Goal: Task Accomplishment & Management: Use online tool/utility

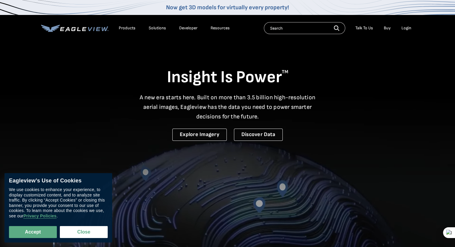
click at [408, 28] on div "Login" at bounding box center [407, 27] width 10 height 5
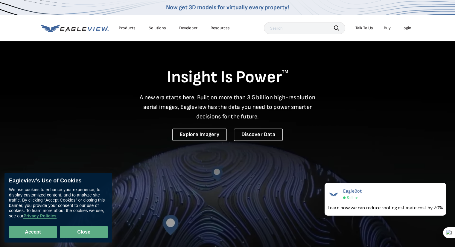
click at [85, 235] on button "Close" at bounding box center [84, 232] width 48 height 12
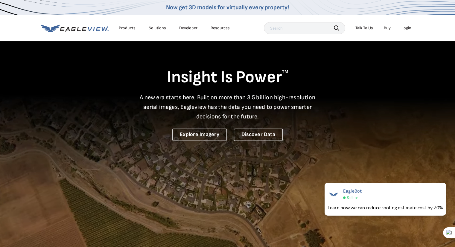
click at [406, 28] on div "Login" at bounding box center [407, 27] width 10 height 5
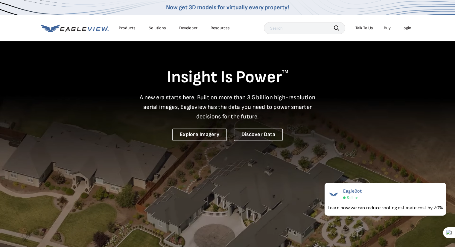
click at [411, 29] on div "Login" at bounding box center [407, 27] width 10 height 5
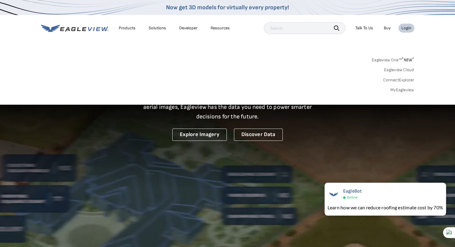
click at [406, 91] on link "MyEagleview" at bounding box center [403, 89] width 24 height 5
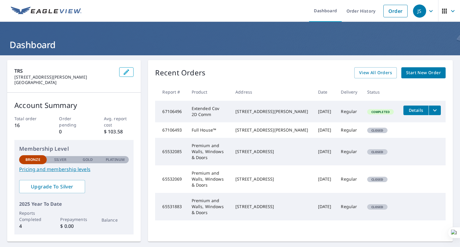
click at [413, 113] on span "Details" at bounding box center [416, 110] width 18 height 6
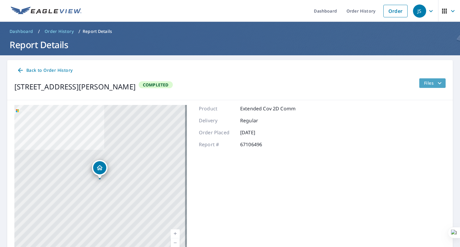
click at [425, 85] on span "Files" at bounding box center [433, 83] width 19 height 7
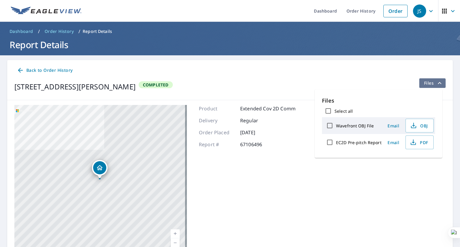
click at [427, 85] on span "Files" at bounding box center [433, 83] width 19 height 7
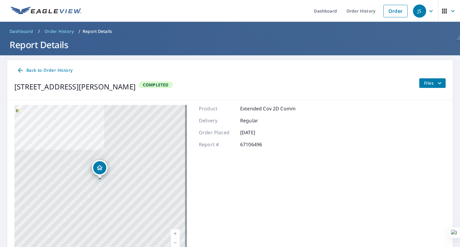
click at [20, 69] on icon at bounding box center [20, 70] width 5 height 5
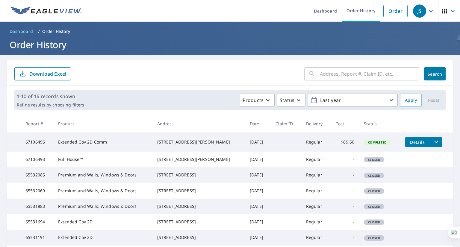
click at [433, 141] on icon "filesDropdownBtn-67106496" at bounding box center [436, 142] width 7 height 7
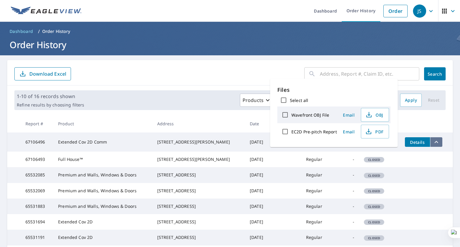
click at [433, 141] on icon "filesDropdownBtn-67106496" at bounding box center [436, 142] width 7 height 7
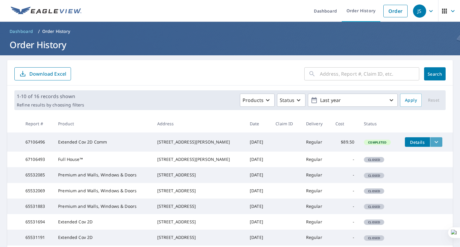
click at [433, 141] on icon "filesDropdownBtn-67106496" at bounding box center [436, 142] width 7 height 7
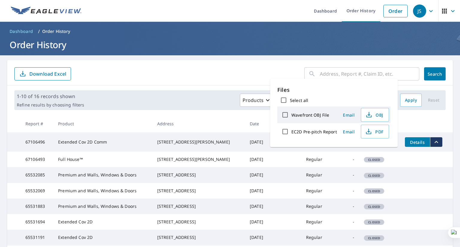
click at [286, 131] on input "EC2D Pre-pitch Report" at bounding box center [285, 131] width 13 height 13
checkbox input "true"
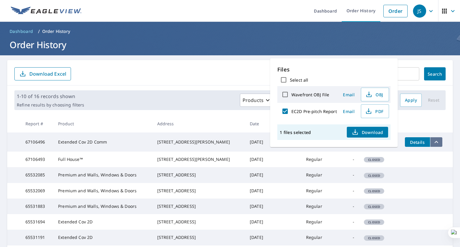
click at [433, 140] on icon "filesDropdownBtn-67106496" at bounding box center [436, 142] width 7 height 7
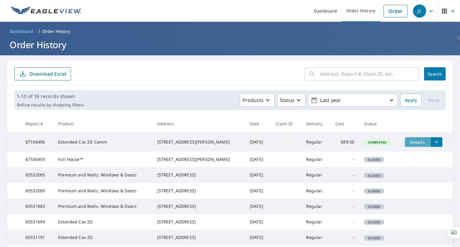
click at [413, 141] on span "Details" at bounding box center [417, 143] width 18 height 6
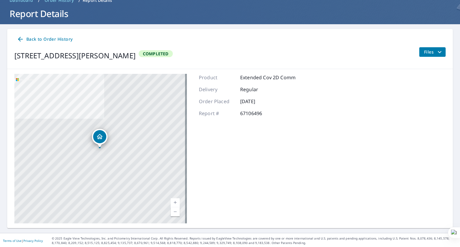
scroll to position [32, 0]
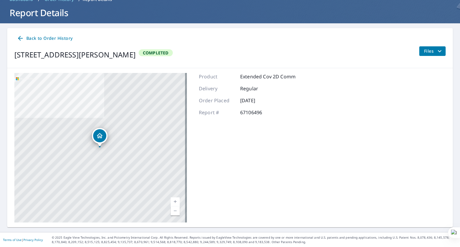
click at [430, 54] on span "Files" at bounding box center [433, 51] width 19 height 7
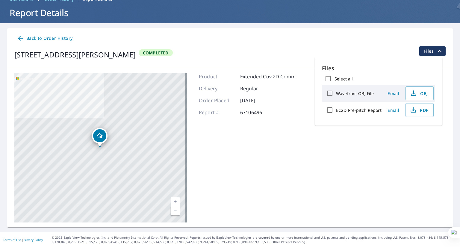
click at [354, 93] on label "Wavefront OBJ File" at bounding box center [355, 94] width 38 height 6
click at [336, 93] on input "Wavefront OBJ File" at bounding box center [329, 93] width 13 height 13
checkbox input "true"
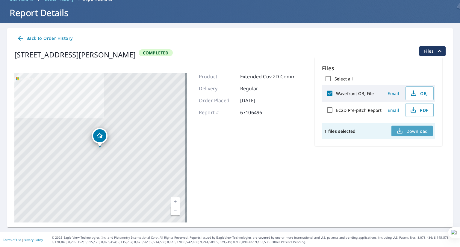
click at [410, 131] on span "Download" at bounding box center [412, 131] width 32 height 7
click at [299, 54] on div "[STREET_ADDRESS][PERSON_NAME] Completed Files" at bounding box center [229, 54] width 431 height 17
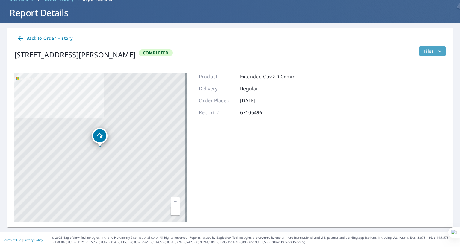
click at [424, 52] on span "Files" at bounding box center [433, 51] width 19 height 7
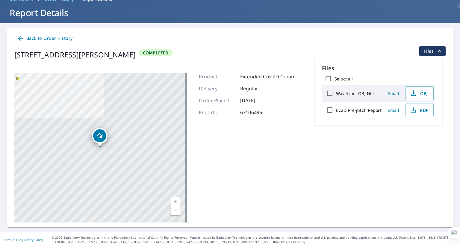
click at [358, 110] on label "EC2D Pre-pitch Report" at bounding box center [359, 110] width 46 height 6
click at [336, 110] on input "EC2D Pre-pitch Report" at bounding box center [329, 110] width 13 height 13
checkbox input "true"
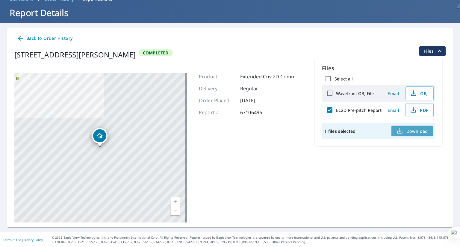
click at [417, 132] on span "Download" at bounding box center [412, 131] width 32 height 7
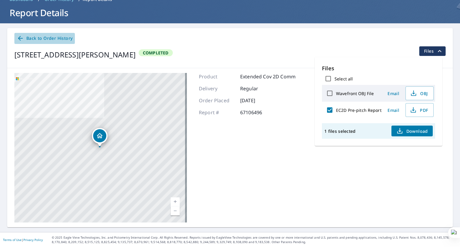
click at [32, 38] on span "Back to Order History" at bounding box center [45, 38] width 56 height 7
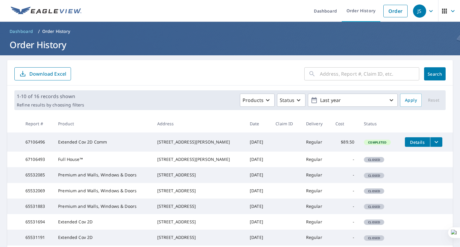
click at [433, 140] on icon "filesDropdownBtn-67106496" at bounding box center [436, 142] width 7 height 7
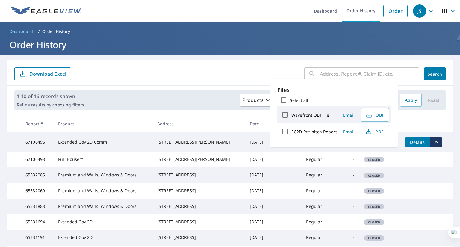
click at [408, 144] on span "Details" at bounding box center [417, 143] width 18 height 6
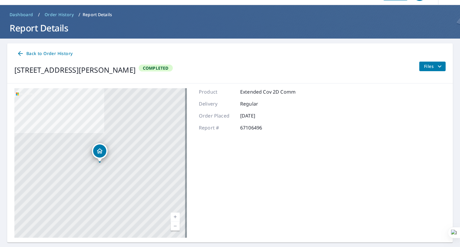
scroll to position [32, 0]
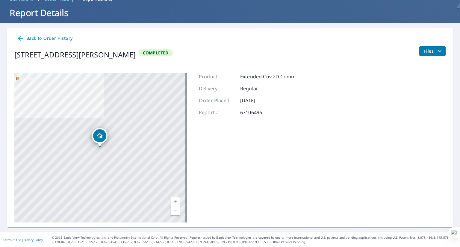
click at [98, 136] on icon "Dropped pin, building 1, Residential property, 401 Linden Dr Lomira, WI 53048" at bounding box center [100, 135] width 6 height 5
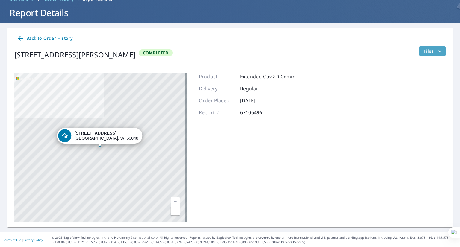
click at [436, 51] on icon "filesDropdownBtn-67106496" at bounding box center [439, 51] width 7 height 7
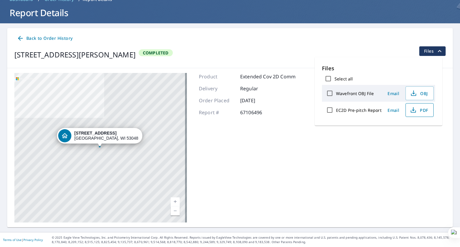
click at [423, 111] on span "PDF" at bounding box center [418, 110] width 19 height 7
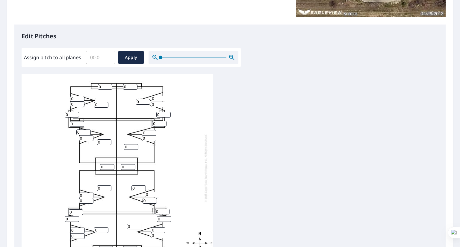
scroll to position [150, 0]
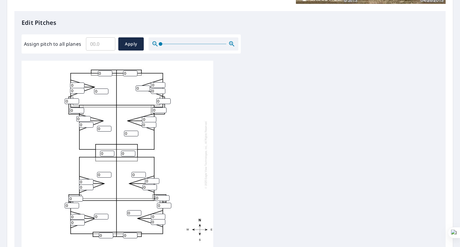
click at [125, 89] on div "0 0 0 0 0 0 0 0 0 0 0 0 0 0 0 0 0 0 0 0 0 0 0 0 0 0 0 0 0 0 0 0 0 0 0 0 0 0" at bounding box center [118, 155] width 192 height 188
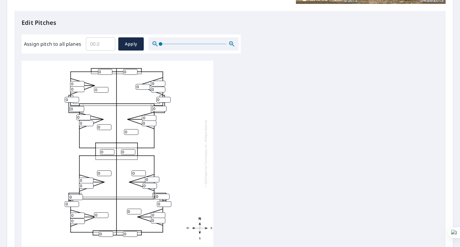
scroll to position [0, 0]
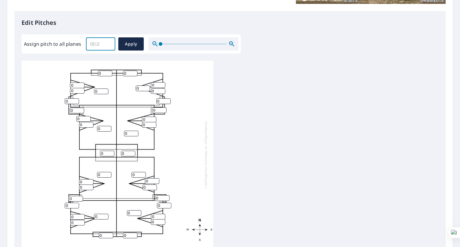
click at [102, 44] on input "Assign pitch to all planes" at bounding box center [100, 44] width 29 height 17
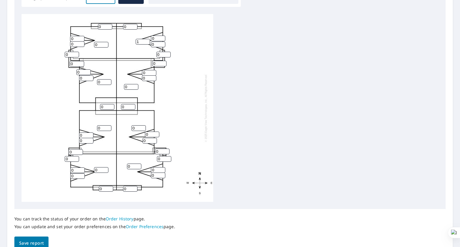
click at [146, 41] on input "1" at bounding box center [143, 42] width 14 height 6
click at [146, 41] on input "2" at bounding box center [143, 42] width 14 height 6
click at [146, 41] on input "3" at bounding box center [143, 42] width 14 height 6
type input "4"
click at [146, 41] on input "4" at bounding box center [143, 42] width 14 height 6
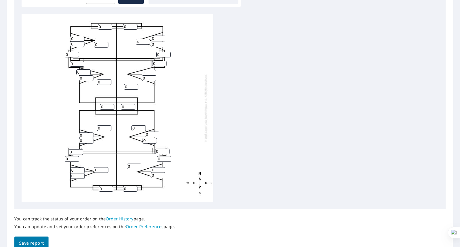
click at [153, 71] on input "1" at bounding box center [149, 73] width 14 height 6
click at [153, 71] on input "2" at bounding box center [149, 73] width 14 height 6
click at [153, 71] on input "3" at bounding box center [149, 73] width 14 height 6
click at [153, 71] on input "4" at bounding box center [149, 73] width 14 height 6
click at [152, 73] on input "3" at bounding box center [149, 73] width 14 height 6
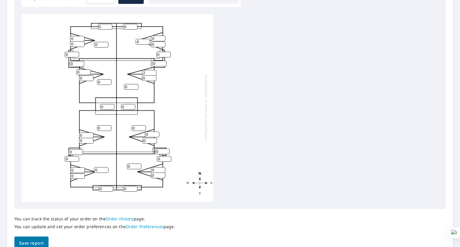
click at [152, 73] on input "2" at bounding box center [149, 73] width 14 height 6
click at [152, 73] on input "1" at bounding box center [149, 73] width 14 height 6
type input "0"
click at [152, 73] on input "0" at bounding box center [149, 73] width 14 height 6
click at [130, 87] on input "0" at bounding box center [131, 87] width 14 height 6
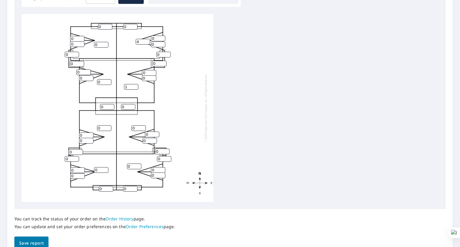
click at [136, 85] on input "1" at bounding box center [131, 87] width 14 height 6
click at [136, 85] on input "2" at bounding box center [131, 87] width 14 height 6
click at [136, 85] on input "3" at bounding box center [131, 87] width 14 height 6
type input "4"
click at [136, 85] on input "4" at bounding box center [131, 87] width 14 height 6
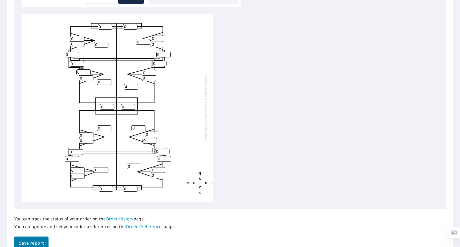
click at [137, 127] on input "0" at bounding box center [138, 128] width 14 height 6
type input "4"
click at [133, 166] on input "0" at bounding box center [134, 167] width 14 height 6
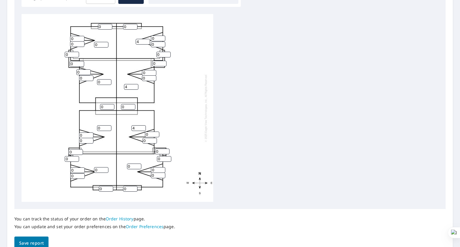
click at [133, 166] on input "0" at bounding box center [134, 167] width 14 height 6
type input "4"
click at [103, 170] on input "0" at bounding box center [101, 170] width 14 height 6
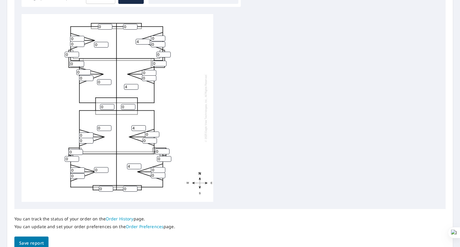
click at [103, 170] on input "0" at bounding box center [101, 170] width 14 height 6
click at [106, 169] on input "1" at bounding box center [101, 170] width 14 height 6
click at [106, 169] on input "2" at bounding box center [101, 170] width 14 height 6
click at [106, 169] on input "3" at bounding box center [101, 170] width 14 height 6
type input "4"
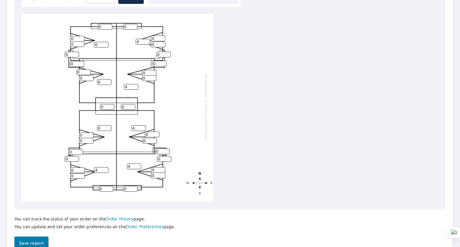
click at [106, 169] on input "4" at bounding box center [101, 170] width 14 height 6
click at [107, 128] on input "0" at bounding box center [104, 128] width 14 height 6
click at [107, 126] on input "1" at bounding box center [104, 128] width 14 height 6
click at [107, 126] on input "2" at bounding box center [104, 128] width 14 height 6
click at [107, 126] on input "3" at bounding box center [104, 128] width 14 height 6
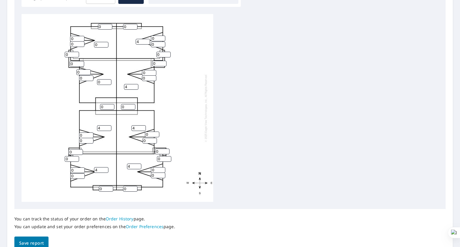
type input "4"
click at [107, 126] on input "4" at bounding box center [104, 128] width 14 height 6
click at [107, 82] on input "1" at bounding box center [104, 82] width 14 height 6
click at [107, 81] on input "2" at bounding box center [104, 82] width 14 height 6
click at [107, 81] on input "3" at bounding box center [104, 82] width 14 height 6
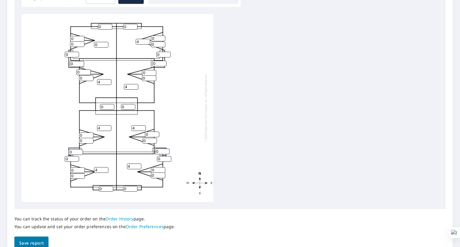
type input "4"
click at [107, 81] on input "4" at bounding box center [104, 82] width 14 height 6
click at [105, 43] on input "1" at bounding box center [101, 45] width 14 height 6
click at [105, 43] on input "2" at bounding box center [101, 45] width 14 height 6
click at [105, 43] on input "3" at bounding box center [101, 45] width 14 height 6
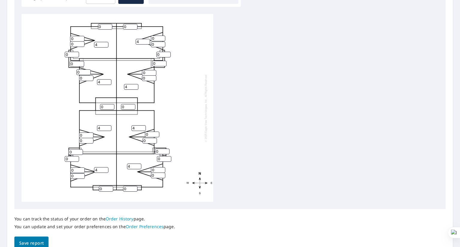
type input "4"
click at [105, 43] on input "4" at bounding box center [101, 45] width 14 height 6
click at [157, 37] on input "0" at bounding box center [158, 39] width 14 height 6
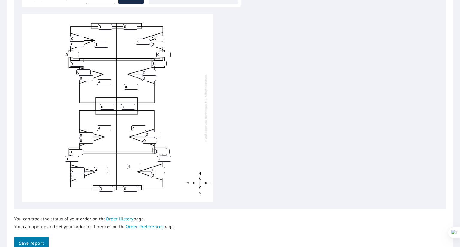
type input "16"
click at [156, 45] on input "0" at bounding box center [158, 45] width 14 height 6
type input "16"
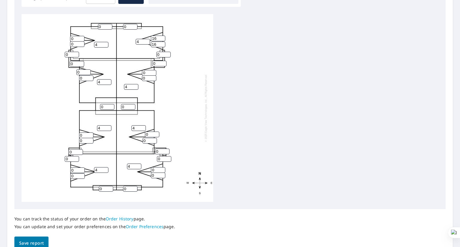
click at [147, 73] on input "0" at bounding box center [149, 73] width 14 height 6
type input "16"
click at [147, 78] on input "0" at bounding box center [149, 78] width 14 height 6
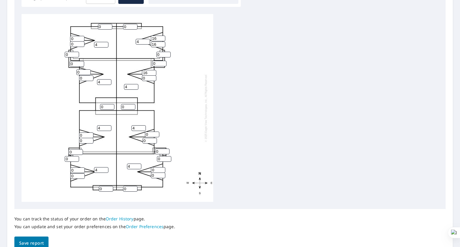
click at [147, 78] on input "0" at bounding box center [149, 78] width 14 height 6
type input "5"
type input "16"
click at [149, 135] on input "0" at bounding box center [152, 135] width 14 height 6
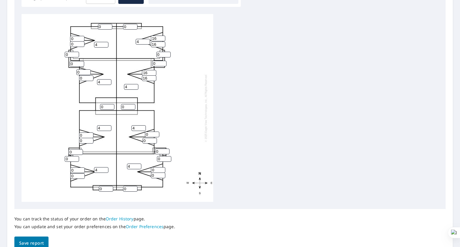
click at [149, 135] on input "0" at bounding box center [152, 135] width 14 height 6
type input "16"
click at [148, 140] on input "0" at bounding box center [149, 141] width 14 height 6
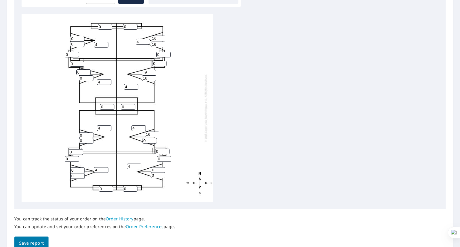
click at [148, 140] on input "0" at bounding box center [149, 141] width 14 height 6
type input "16"
click at [154, 170] on input "0" at bounding box center [158, 170] width 14 height 6
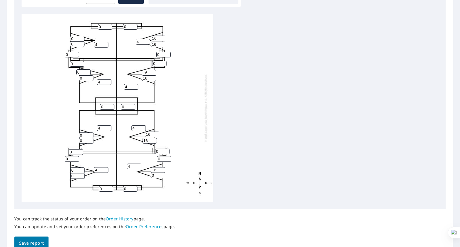
type input "16"
click at [157, 177] on input "0" at bounding box center [158, 176] width 14 height 6
type input "16"
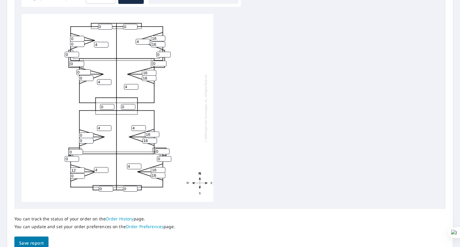
click at [81, 169] on input "12" at bounding box center [77, 171] width 14 height 6
click at [81, 169] on input "13" at bounding box center [77, 171] width 14 height 6
click at [81, 169] on input "14" at bounding box center [77, 171] width 14 height 6
click at [81, 169] on input "15" at bounding box center [77, 171] width 14 height 6
type input "16"
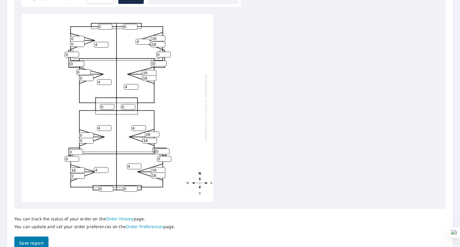
click at [81, 169] on input "16" at bounding box center [77, 171] width 14 height 6
click at [79, 175] on input "1" at bounding box center [77, 176] width 14 height 6
click at [82, 174] on input "15" at bounding box center [77, 176] width 14 height 6
type input "16"
click at [82, 174] on input "16" at bounding box center [77, 176] width 14 height 6
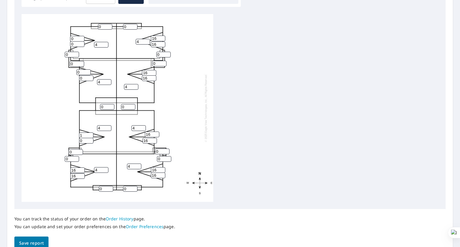
click at [90, 134] on input "1" at bounding box center [86, 136] width 14 height 6
click at [90, 133] on input "15" at bounding box center [86, 136] width 14 height 6
type input "16"
click at [90, 133] on input "16" at bounding box center [86, 136] width 14 height 6
click at [90, 139] on input "11" at bounding box center [86, 141] width 14 height 6
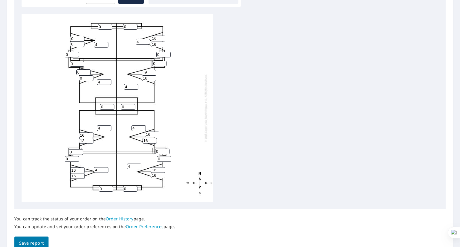
click at [90, 139] on input "12" at bounding box center [86, 141] width 14 height 6
click at [90, 139] on input "13" at bounding box center [86, 141] width 14 height 6
click at [90, 139] on input "14" at bounding box center [86, 141] width 14 height 6
click at [90, 139] on input "15" at bounding box center [86, 141] width 14 height 6
type input "16"
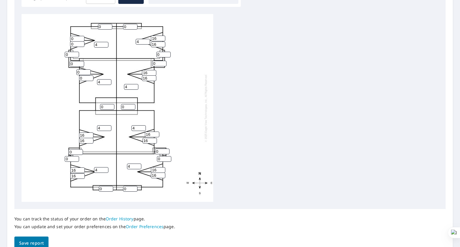
click at [90, 139] on input "16" at bounding box center [86, 141] width 14 height 6
click at [88, 73] on input "0" at bounding box center [83, 72] width 14 height 6
click at [88, 71] on input "1" at bounding box center [83, 72] width 14 height 6
click at [88, 71] on input "15" at bounding box center [83, 72] width 14 height 6
type input "16"
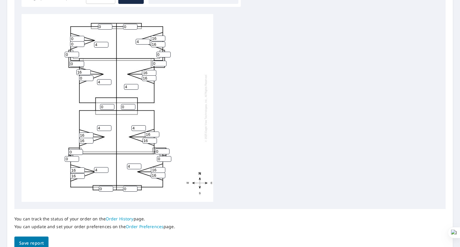
click at [88, 71] on input "16" at bounding box center [83, 72] width 14 height 6
click at [90, 77] on input "10" at bounding box center [86, 78] width 14 height 6
click at [90, 77] on input "11" at bounding box center [86, 78] width 14 height 6
click at [90, 77] on input "12" at bounding box center [86, 78] width 14 height 6
click at [90, 77] on input "13" at bounding box center [86, 78] width 14 height 6
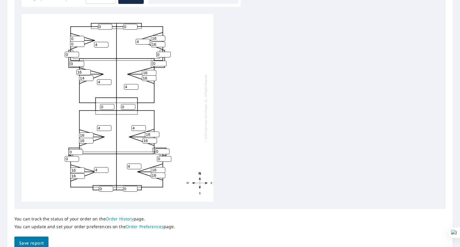
click at [90, 77] on input "14" at bounding box center [86, 78] width 14 height 6
click at [90, 77] on input "15" at bounding box center [86, 78] width 14 height 6
type input "16"
click at [90, 77] on input "16" at bounding box center [86, 78] width 14 height 6
click at [81, 37] on input "14" at bounding box center [77, 39] width 14 height 6
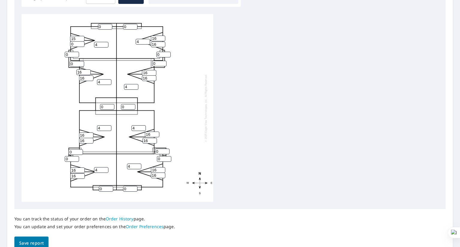
click at [81, 37] on input "15" at bounding box center [77, 39] width 14 height 6
type input "16"
click at [81, 37] on input "16" at bounding box center [77, 39] width 14 height 6
type input "16"
click at [82, 42] on input "16" at bounding box center [77, 44] width 14 height 6
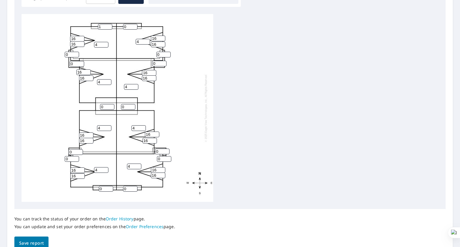
click at [109, 25] on input "1" at bounding box center [105, 27] width 14 height 6
click at [109, 25] on input "2" at bounding box center [105, 27] width 14 height 6
click at [109, 25] on input "3" at bounding box center [105, 27] width 14 height 6
type input "4"
click at [109, 25] on input "4" at bounding box center [105, 27] width 14 height 6
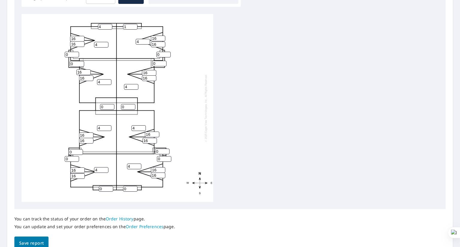
click at [135, 25] on input "1" at bounding box center [130, 27] width 14 height 6
click at [135, 25] on input "2" at bounding box center [130, 27] width 14 height 6
click at [135, 25] on input "3" at bounding box center [130, 27] width 14 height 6
click at [135, 25] on input "4" at bounding box center [130, 27] width 14 height 6
click at [135, 25] on input "5" at bounding box center [130, 27] width 14 height 6
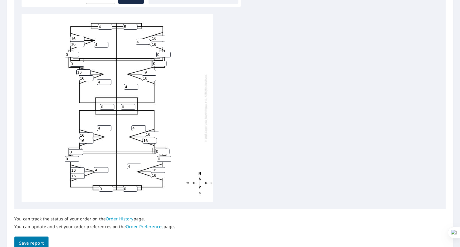
click at [134, 29] on input "5" at bounding box center [130, 27] width 14 height 6
type input "4"
click at [134, 28] on input "4" at bounding box center [130, 27] width 14 height 6
click at [110, 187] on input "1" at bounding box center [106, 189] width 14 height 6
click at [110, 187] on input "2" at bounding box center [106, 189] width 14 height 6
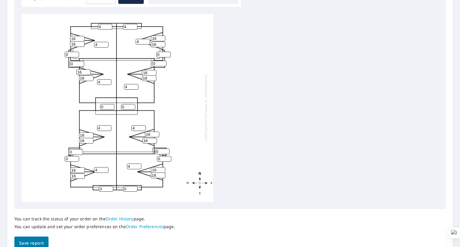
click at [110, 187] on input "3" at bounding box center [106, 189] width 14 height 6
type input "4"
click at [110, 187] on input "4" at bounding box center [106, 189] width 14 height 6
click at [134, 188] on input "1" at bounding box center [130, 189] width 14 height 6
click at [134, 188] on input "3" at bounding box center [130, 189] width 14 height 6
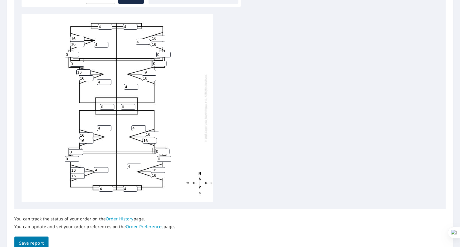
type input "4"
click at [134, 188] on input "4" at bounding box center [130, 189] width 14 height 6
click at [166, 151] on input "11" at bounding box center [162, 152] width 14 height 6
click at [166, 151] on input "12" at bounding box center [162, 152] width 14 height 6
type input "13"
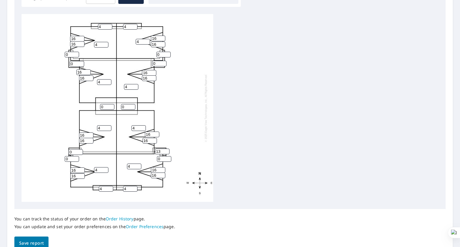
click at [166, 151] on input "13" at bounding box center [162, 152] width 14 height 6
click at [168, 157] on input "11" at bounding box center [164, 159] width 14 height 6
click at [168, 157] on input "12" at bounding box center [164, 159] width 14 height 6
type input "13"
click at [168, 157] on input "13" at bounding box center [164, 159] width 14 height 6
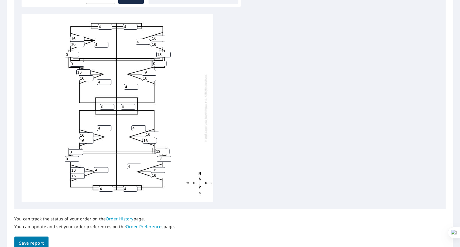
type input "13"
click at [167, 52] on input "13" at bounding box center [163, 55] width 14 height 6
click at [163, 63] on input "11" at bounding box center [159, 64] width 14 height 6
click at [163, 63] on input "12" at bounding box center [159, 64] width 14 height 6
type input "13"
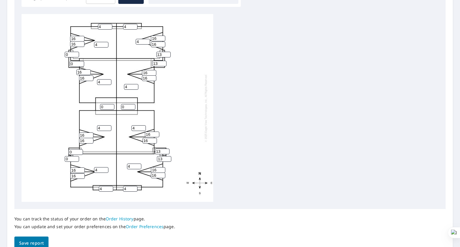
click at [163, 63] on input "13" at bounding box center [159, 64] width 14 height 6
click at [75, 54] on input "11" at bounding box center [72, 55] width 14 height 6
click at [75, 54] on input "12" at bounding box center [72, 55] width 14 height 6
type input "13"
click at [75, 54] on input "13" at bounding box center [72, 55] width 14 height 6
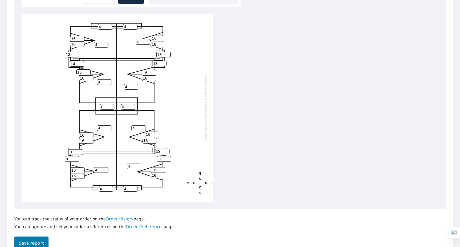
click at [80, 61] on input "14" at bounding box center [77, 64] width 14 height 6
type input "13"
click at [81, 65] on input "13" at bounding box center [77, 64] width 14 height 6
click at [80, 150] on input "12" at bounding box center [76, 152] width 14 height 6
type input "13"
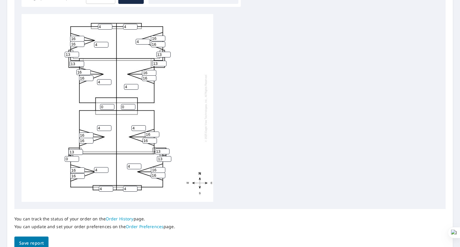
click at [80, 150] on input "13" at bounding box center [76, 152] width 14 height 6
click at [76, 158] on input "12" at bounding box center [72, 159] width 14 height 6
click at [76, 158] on input "13" at bounding box center [72, 159] width 14 height 6
click at [76, 158] on input "15" at bounding box center [72, 159] width 14 height 6
click at [76, 158] on input "16" at bounding box center [72, 159] width 14 height 6
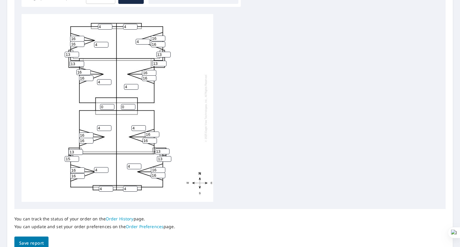
click at [77, 160] on input "15" at bounding box center [72, 159] width 14 height 6
click at [77, 160] on input "14" at bounding box center [72, 159] width 14 height 6
type input "13"
click at [77, 160] on input "13" at bounding box center [72, 159] width 14 height 6
click at [132, 106] on input "1" at bounding box center [128, 107] width 14 height 6
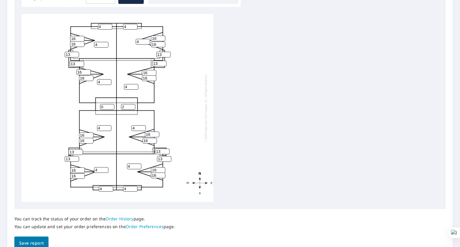
click at [132, 106] on input "2" at bounding box center [128, 107] width 14 height 6
click at [132, 106] on input "3" at bounding box center [128, 107] width 14 height 6
type input "4"
click at [132, 106] on input "4" at bounding box center [128, 107] width 14 height 6
click at [111, 106] on input "1" at bounding box center [107, 107] width 14 height 6
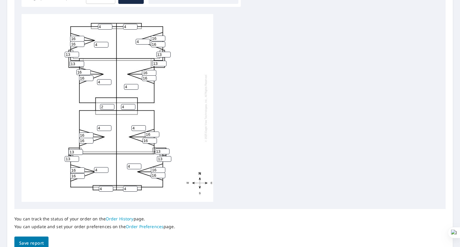
click at [111, 106] on input "2" at bounding box center [107, 107] width 14 height 6
click at [111, 106] on input "3" at bounding box center [107, 107] width 14 height 6
type input "4"
click at [111, 106] on input "4" at bounding box center [107, 107] width 14 height 6
click at [30, 241] on span "Save report" at bounding box center [31, 243] width 25 height 7
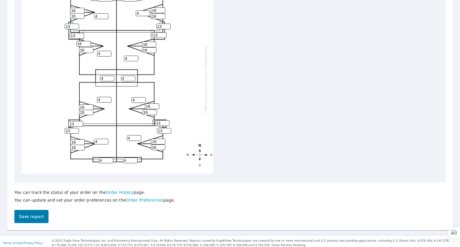
scroll to position [248, 0]
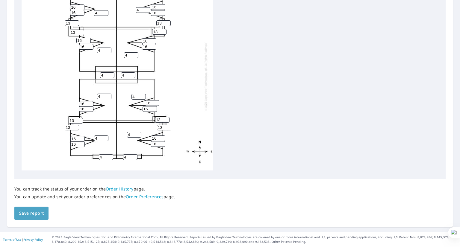
click at [32, 214] on span "Save report" at bounding box center [31, 213] width 25 height 7
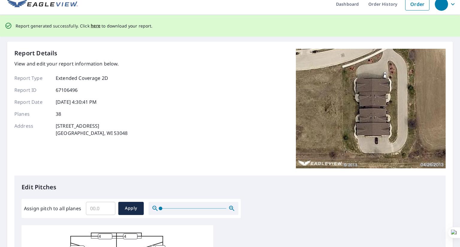
scroll to position [0, 0]
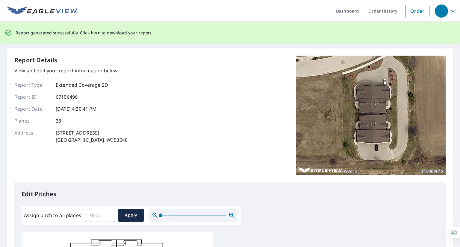
click at [92, 33] on span "here" at bounding box center [96, 32] width 10 height 7
